Goal: Transaction & Acquisition: Book appointment/travel/reservation

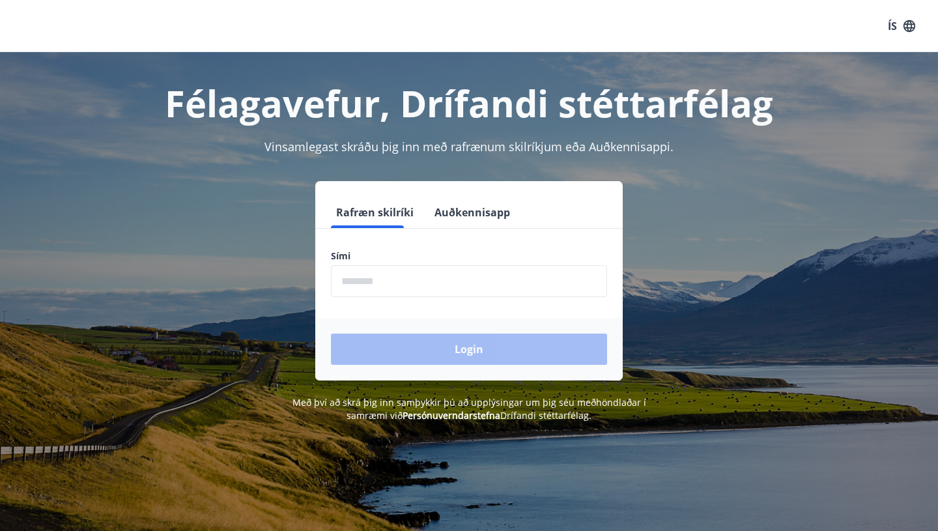
click at [452, 285] on input "phone" at bounding box center [469, 281] width 276 height 32
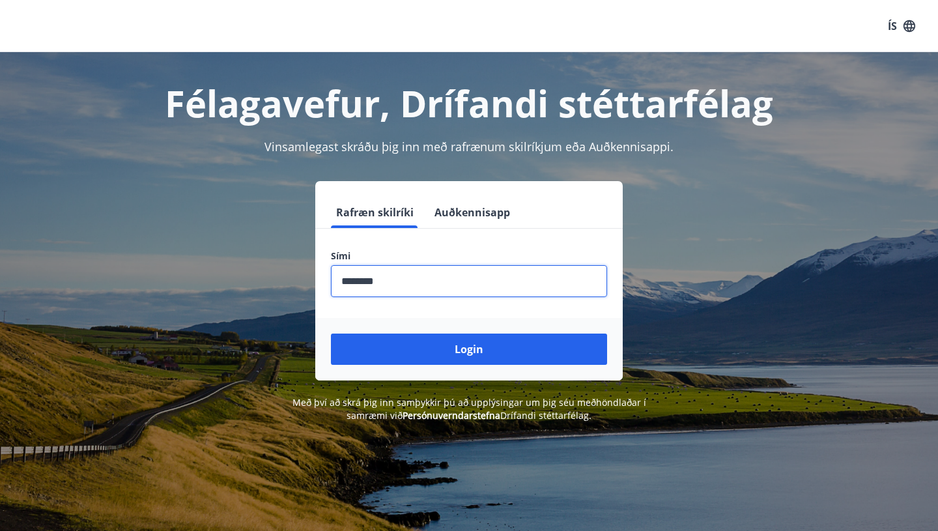
type input "********"
click at [331, 334] on button "Login" at bounding box center [469, 349] width 276 height 31
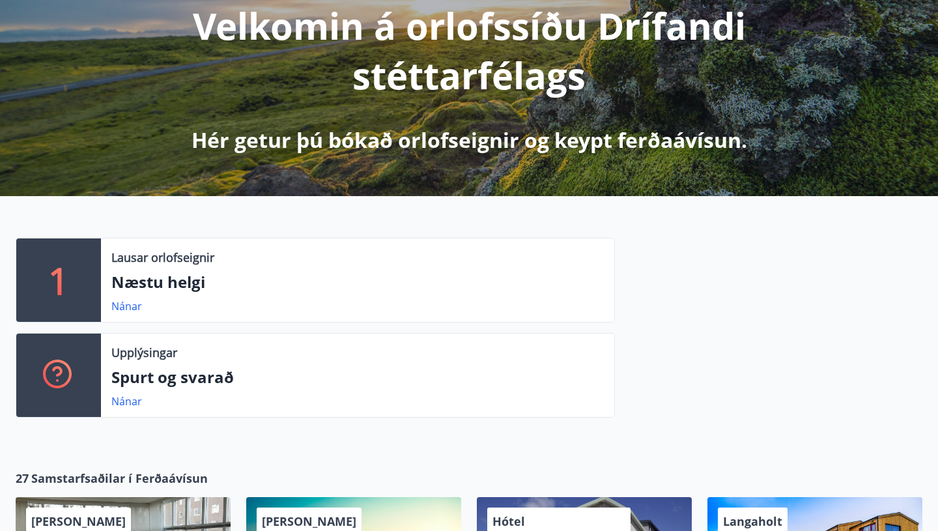
scroll to position [181, 0]
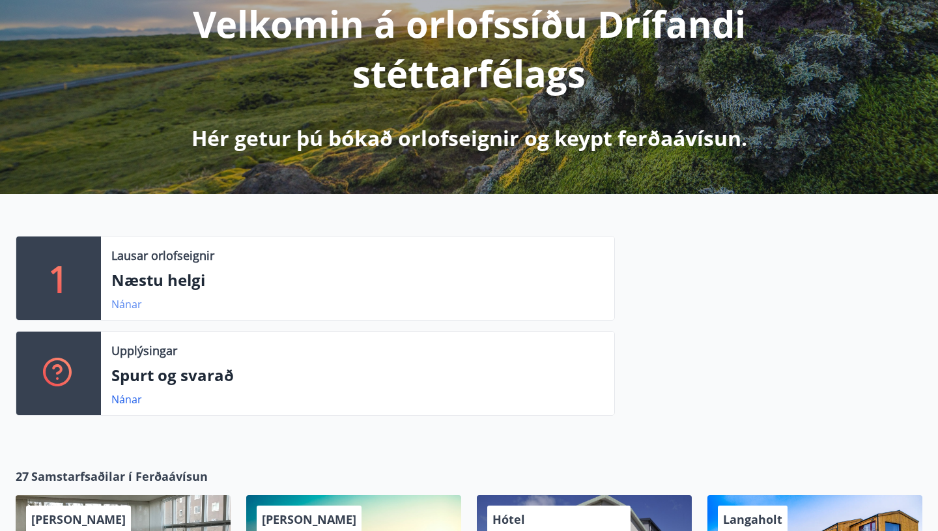
click at [133, 308] on link "Nánar" at bounding box center [126, 304] width 31 height 14
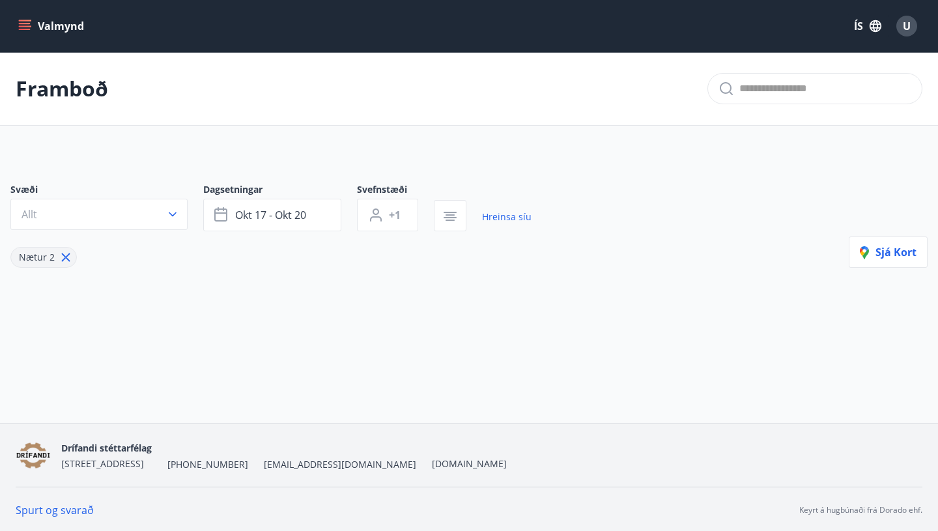
type input "*"
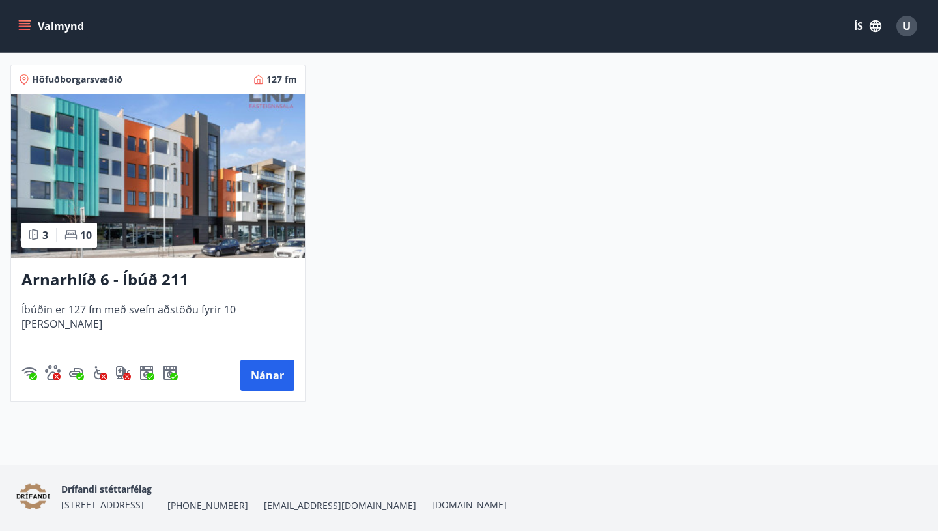
scroll to position [265, 0]
click at [133, 308] on span "Íbúðin er 127 fm með svefn aðstöðu fyrir 10 manns" at bounding box center [158, 324] width 273 height 43
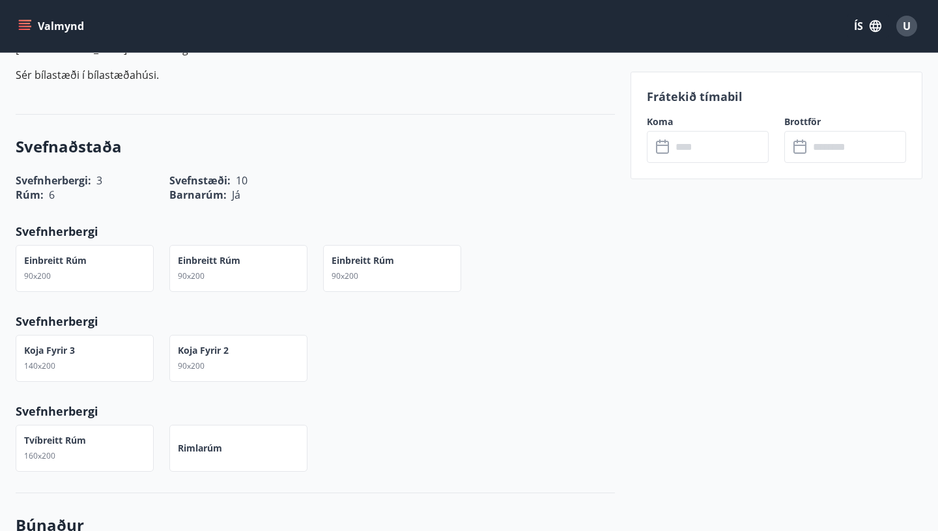
scroll to position [446, 0]
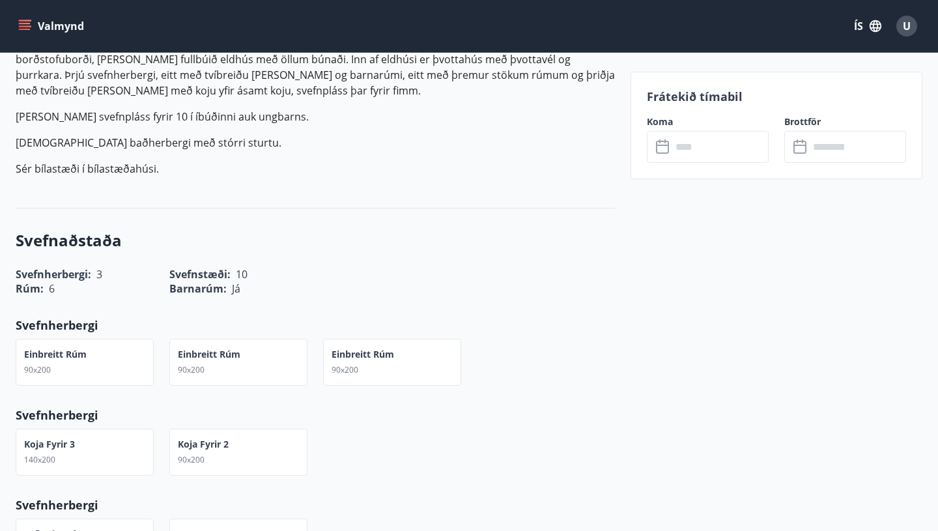
click at [686, 155] on input "text" at bounding box center [720, 147] width 97 height 32
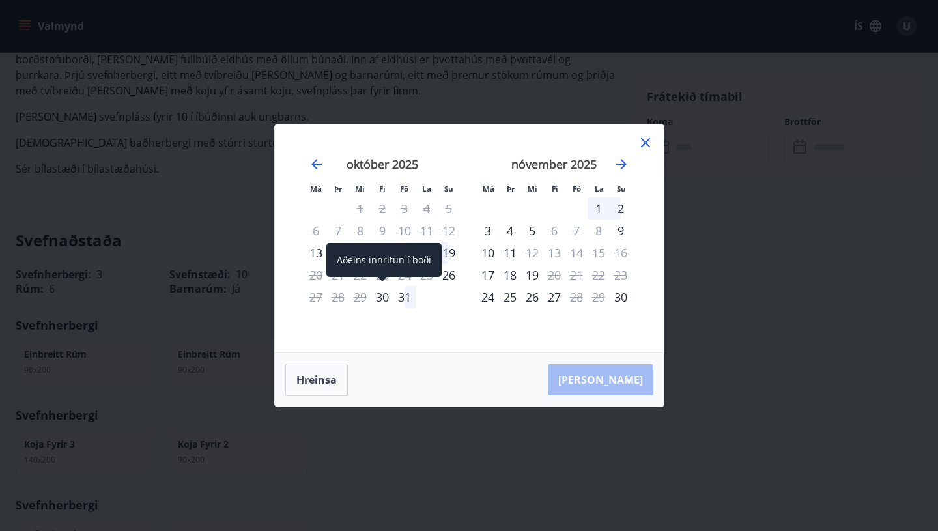
click at [384, 299] on div "30" at bounding box center [382, 297] width 22 height 22
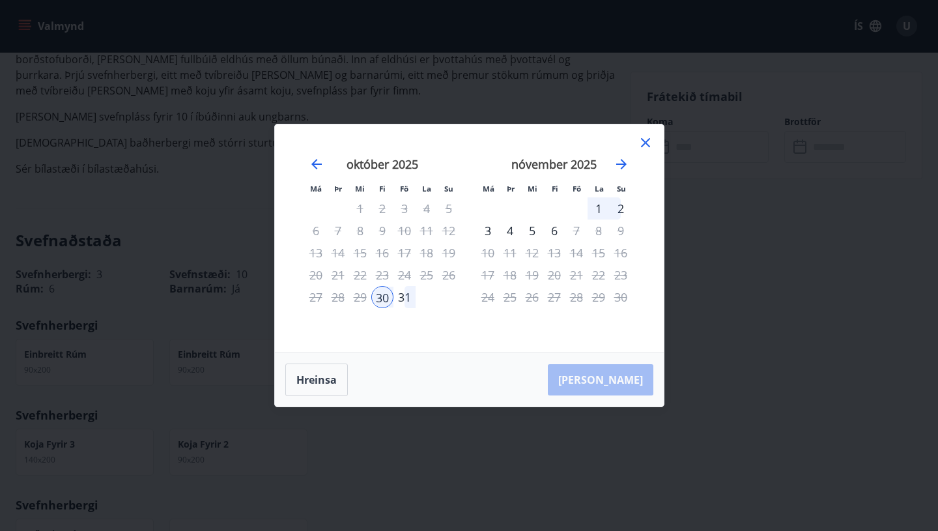
click at [627, 209] on div "2" at bounding box center [621, 208] width 22 height 22
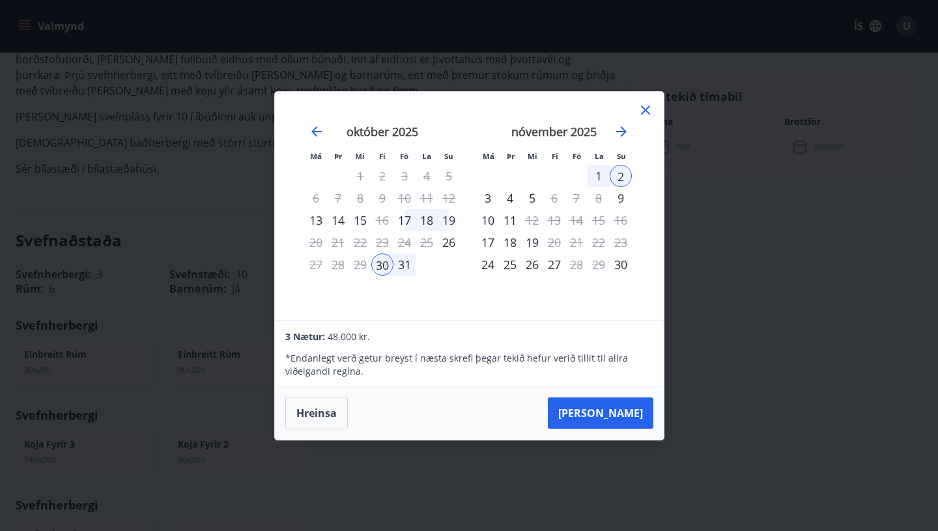
click at [405, 266] on div "31" at bounding box center [405, 265] width 22 height 22
click at [646, 108] on icon at bounding box center [645, 110] width 9 height 9
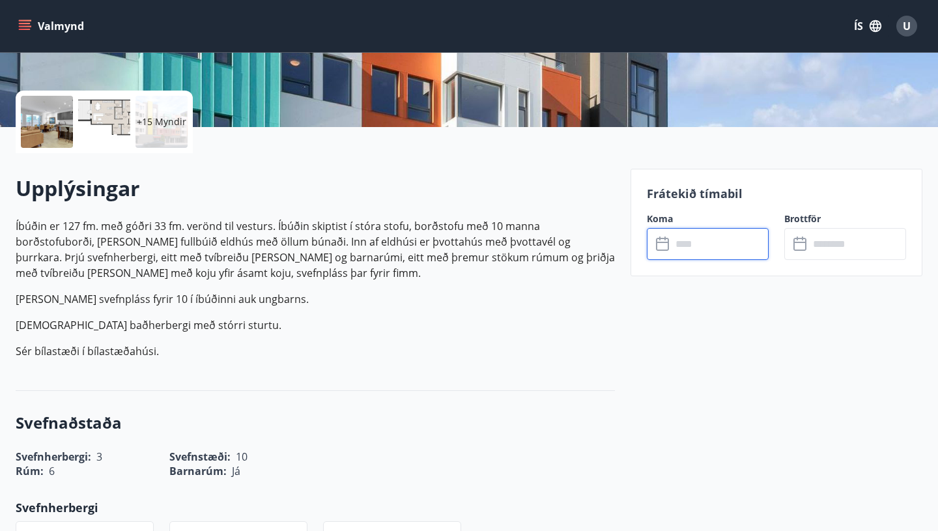
scroll to position [205, 0]
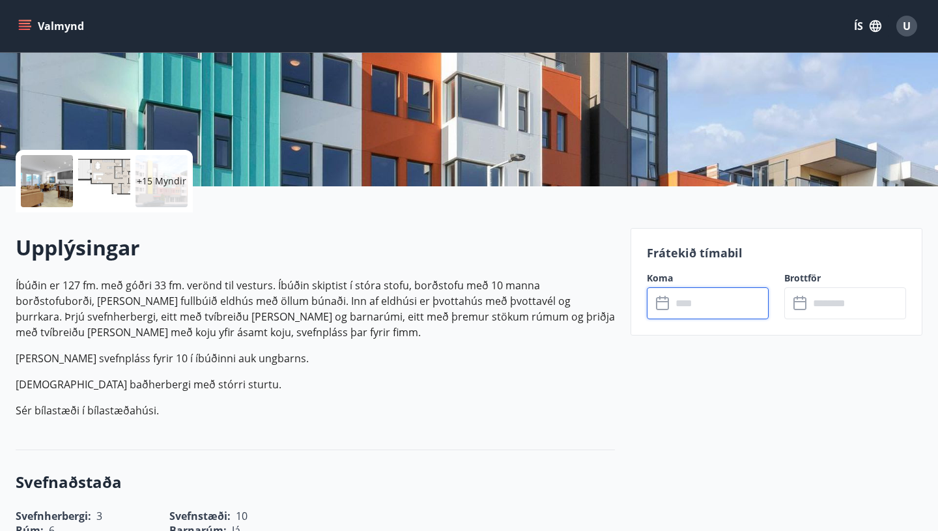
click at [704, 295] on input "text" at bounding box center [720, 303] width 97 height 32
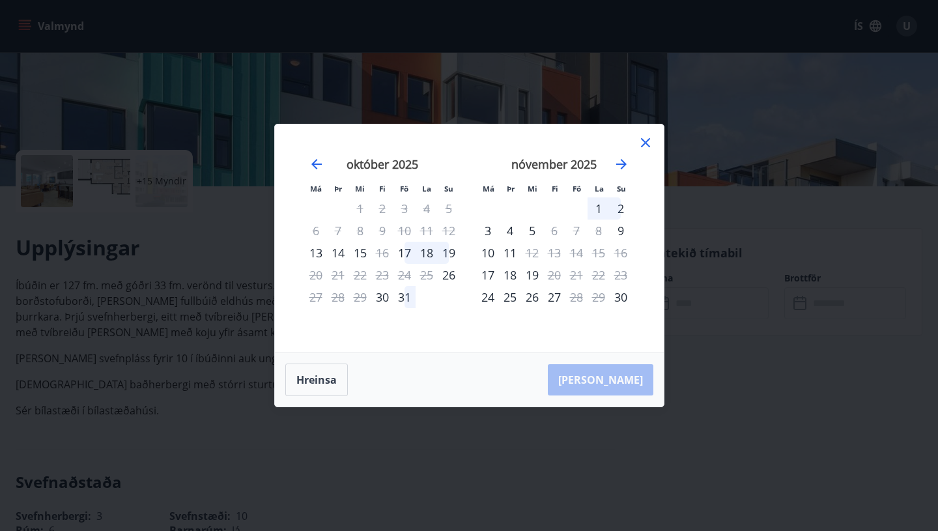
click at [401, 298] on div "31" at bounding box center [405, 297] width 22 height 22
click at [624, 212] on div "2" at bounding box center [621, 208] width 22 height 22
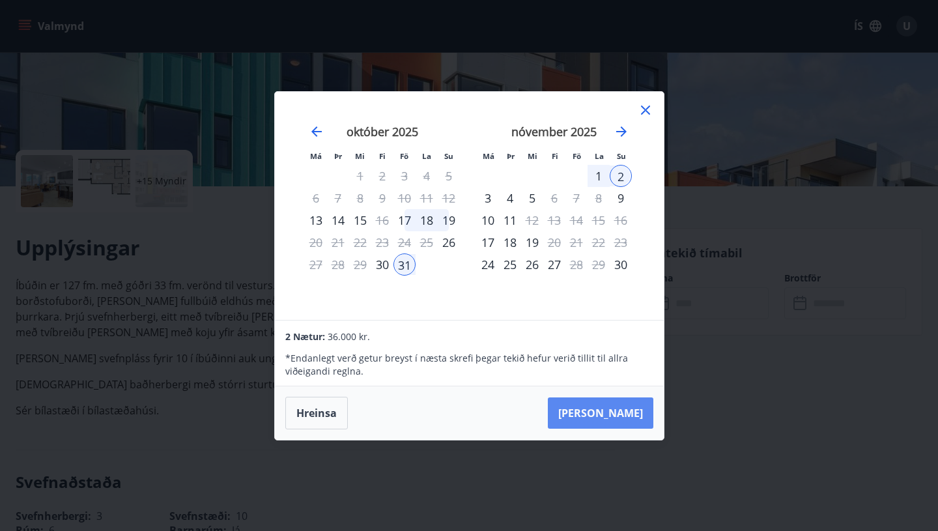
click at [624, 422] on button "Taka Frá" at bounding box center [601, 413] width 106 height 31
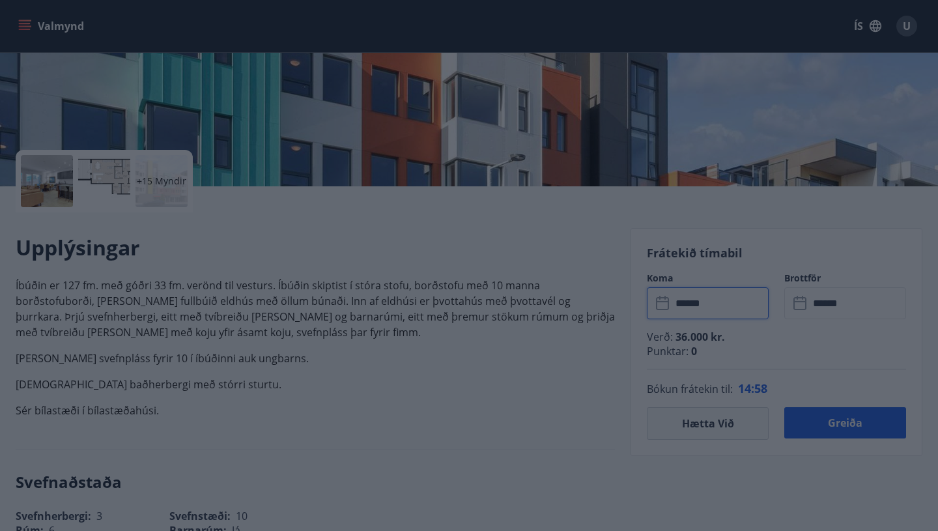
type input "******"
